Goal: Task Accomplishment & Management: Use online tool/utility

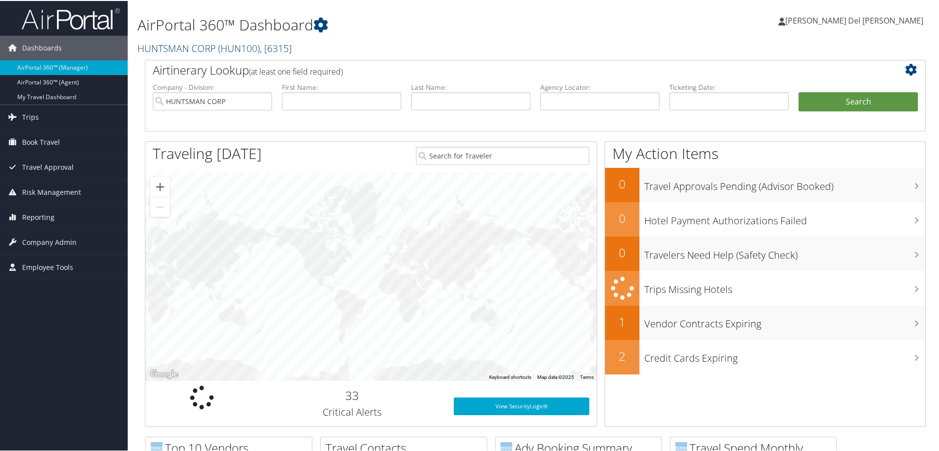
click at [276, 44] on span ", [ 6315 ]" at bounding box center [276, 47] width 32 height 13
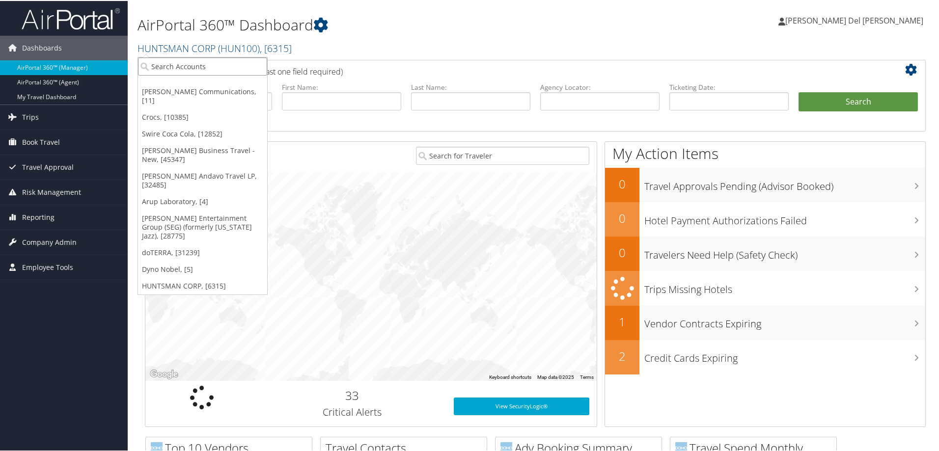
click at [205, 57] on input "search" at bounding box center [202, 65] width 129 height 18
type input "NICE"
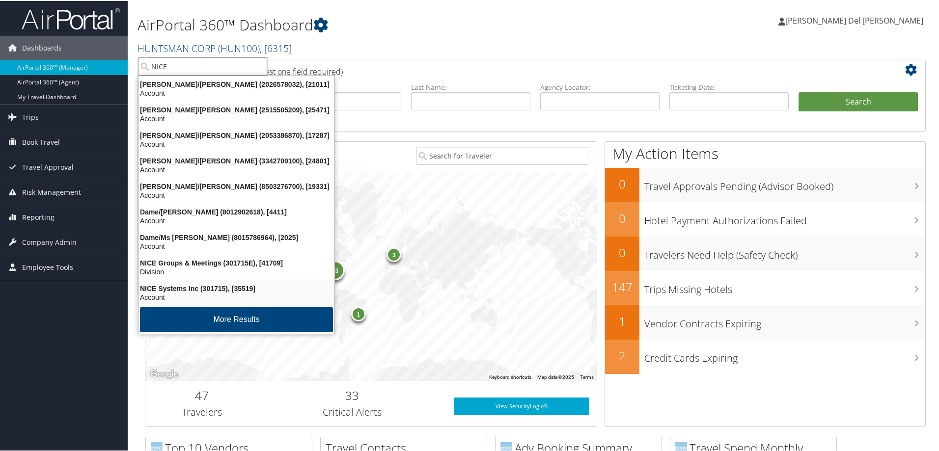
click at [195, 292] on div "Account" at bounding box center [237, 296] width 208 height 9
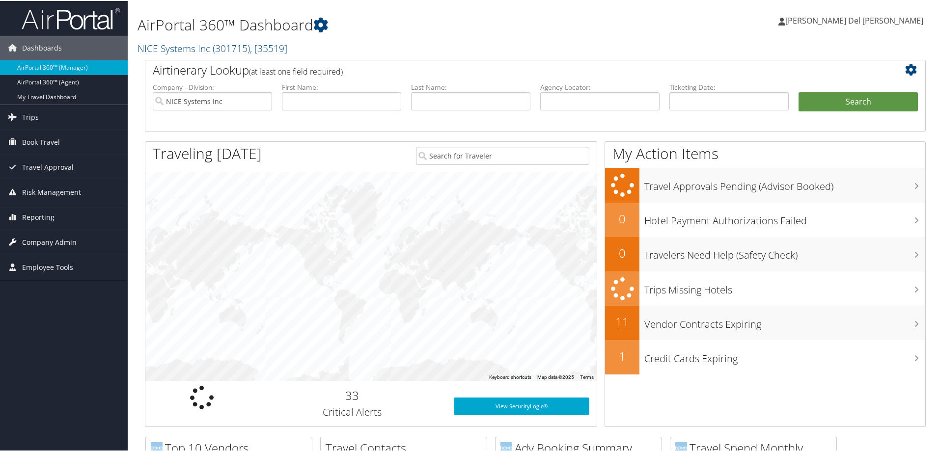
click at [47, 241] on span "Company Admin" at bounding box center [49, 241] width 55 height 25
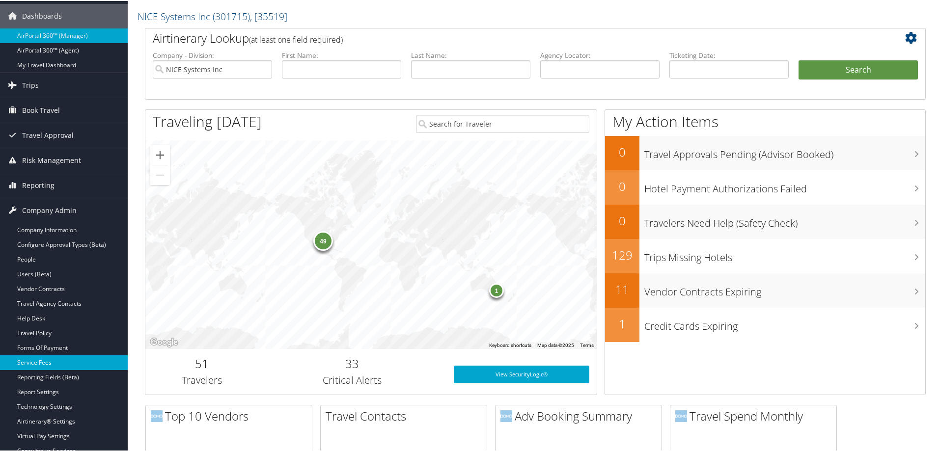
scroll to position [49, 0]
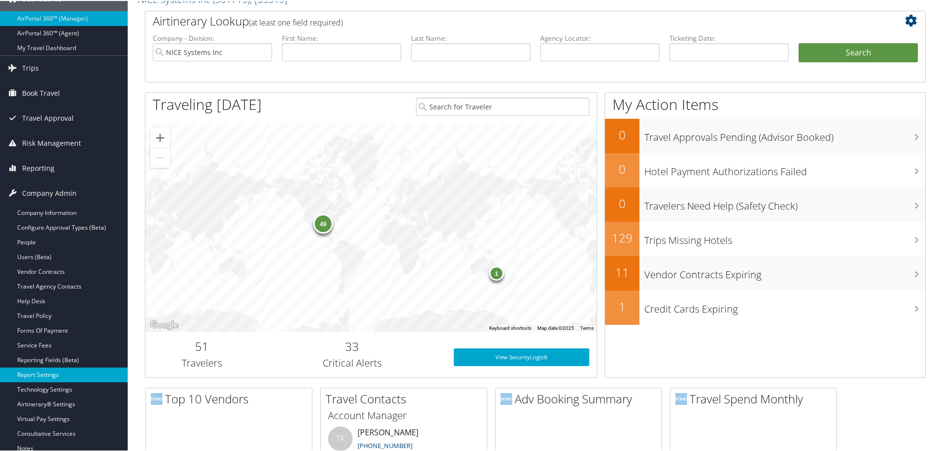
click at [41, 375] on link "Report Settings" at bounding box center [64, 374] width 128 height 15
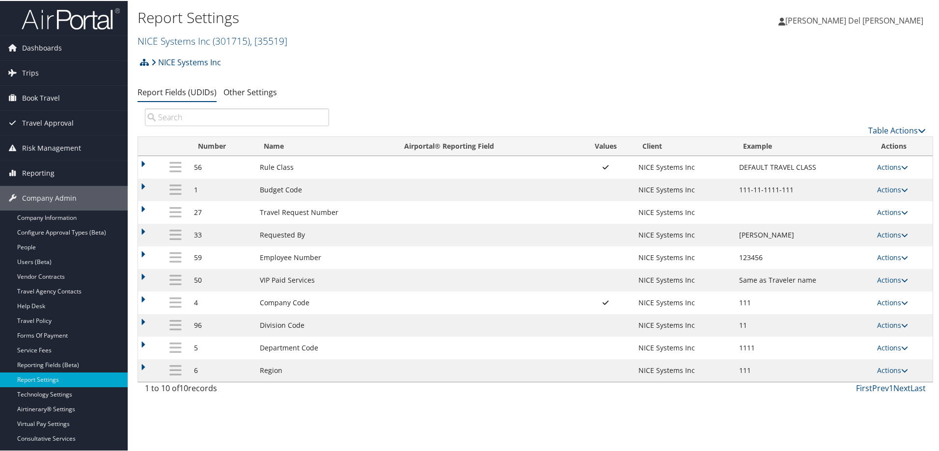
drag, startPoint x: 198, startPoint y: 40, endPoint x: 187, endPoint y: 51, distance: 15.7
click at [198, 40] on link "NICE Systems Inc ( 301715 ) , [ 35519 ]" at bounding box center [213, 39] width 150 height 13
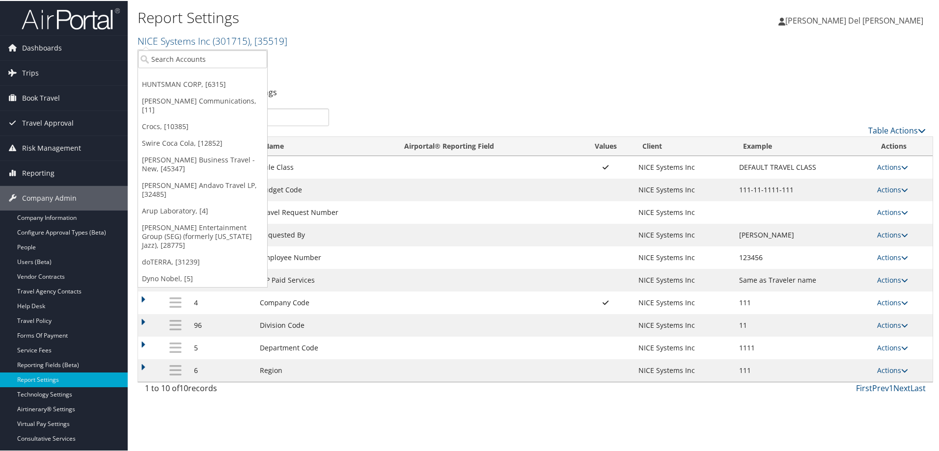
drag, startPoint x: 171, startPoint y: 84, endPoint x: 174, endPoint y: 90, distance: 5.9
click at [171, 84] on link "HUNTSMAN CORP, [6315]" at bounding box center [202, 83] width 129 height 17
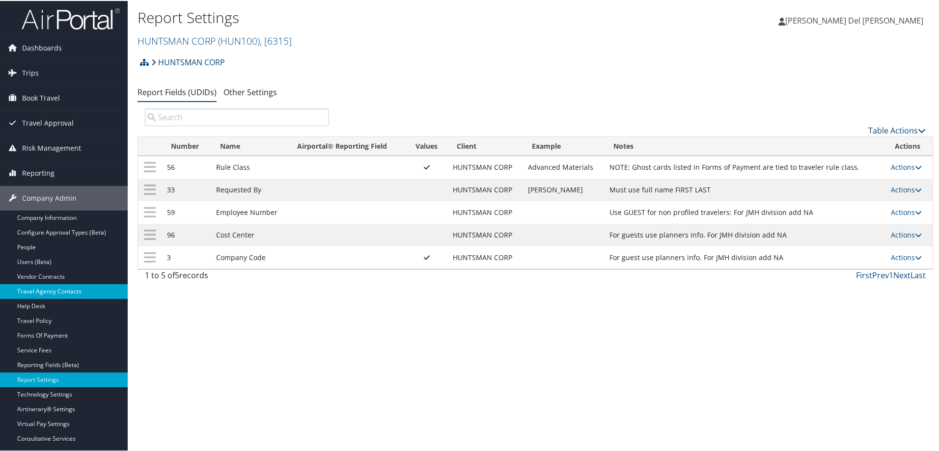
click at [49, 291] on link "Travel Agency Contacts" at bounding box center [64, 290] width 128 height 15
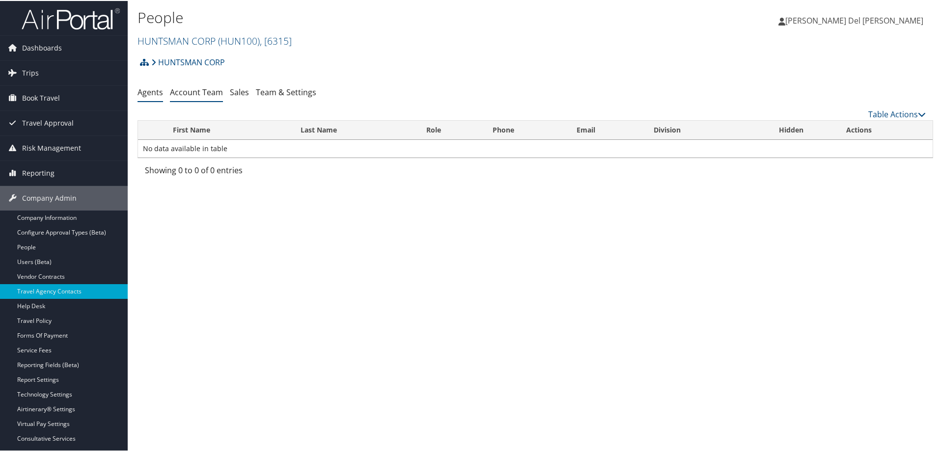
click at [208, 93] on link "Account Team" at bounding box center [196, 91] width 53 height 11
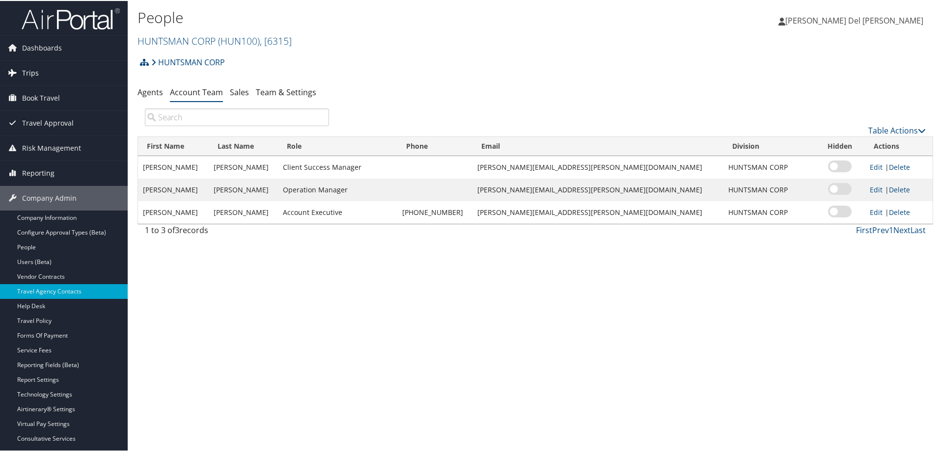
click at [31, 71] on span "Trips" at bounding box center [30, 72] width 17 height 25
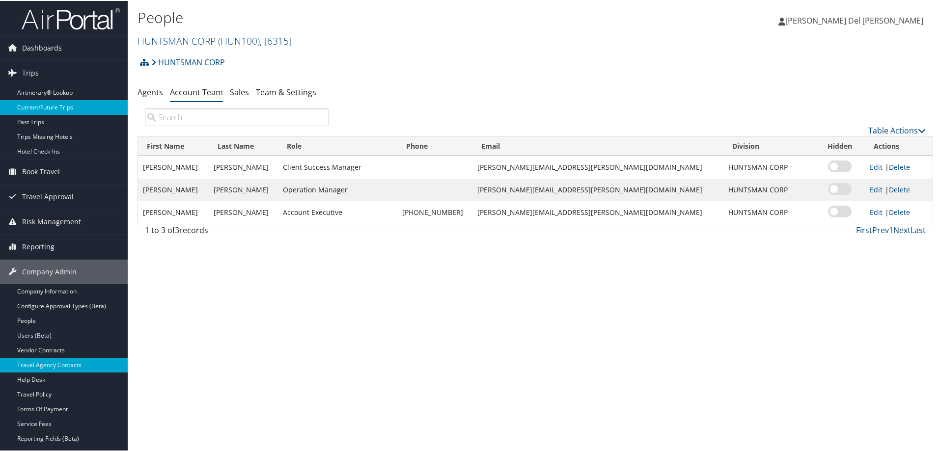
click at [41, 103] on link "Current/Future Trips" at bounding box center [64, 106] width 128 height 15
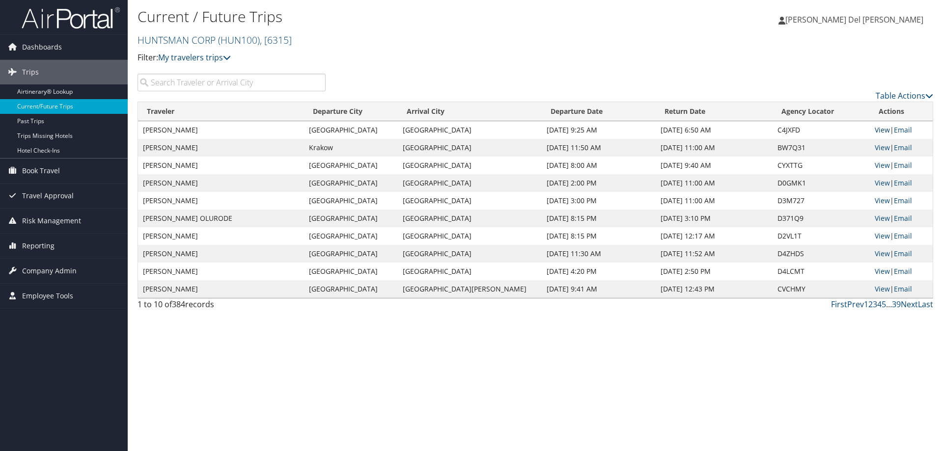
click at [877, 130] on link "View" at bounding box center [882, 129] width 15 height 9
